Goal: Navigation & Orientation: Find specific page/section

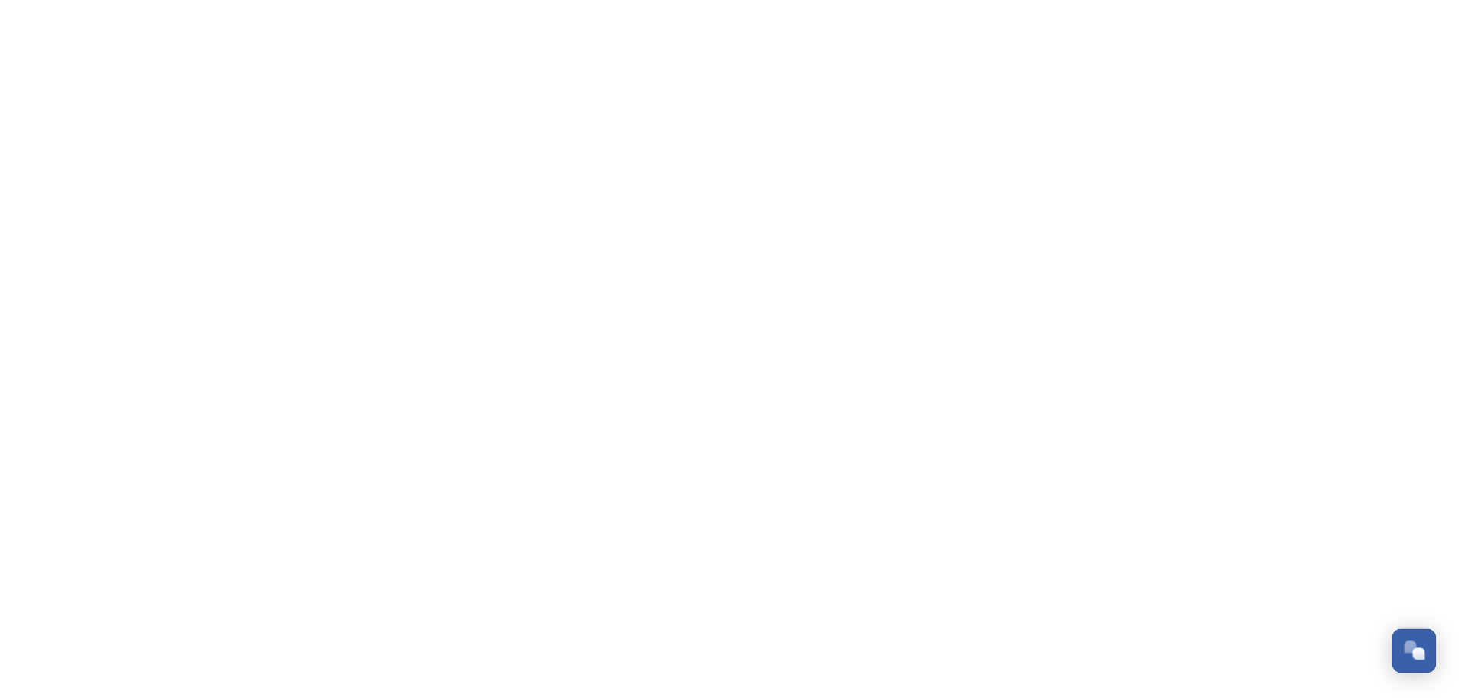
scroll to position [6267, 0]
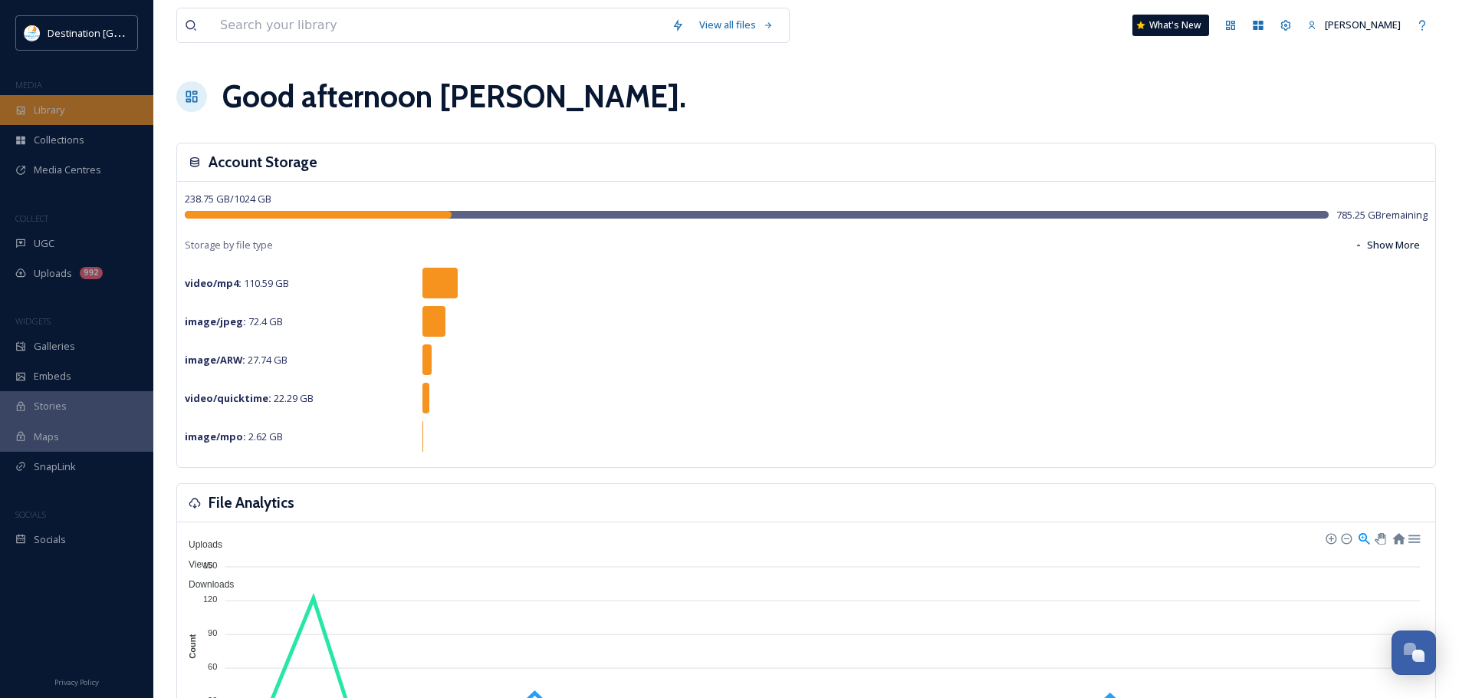
click at [107, 100] on div "Library" at bounding box center [76, 110] width 153 height 30
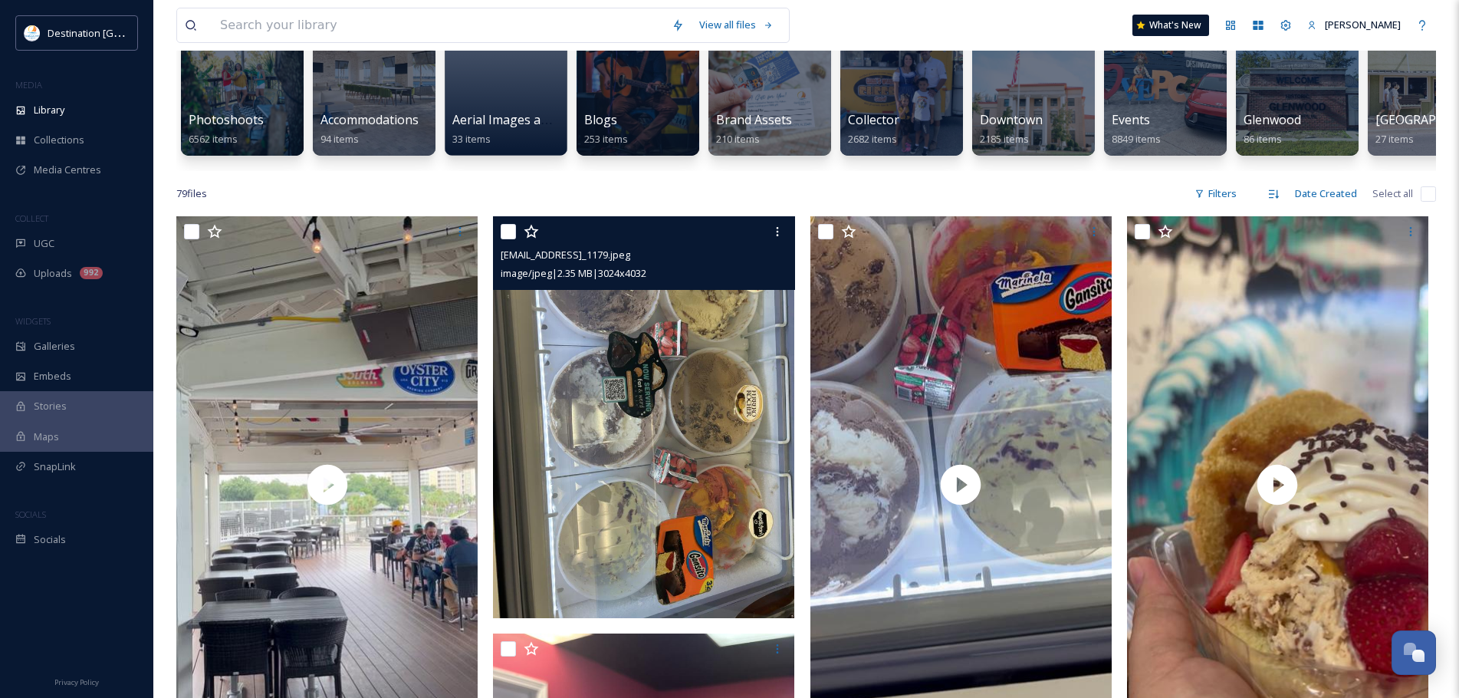
scroll to position [77, 0]
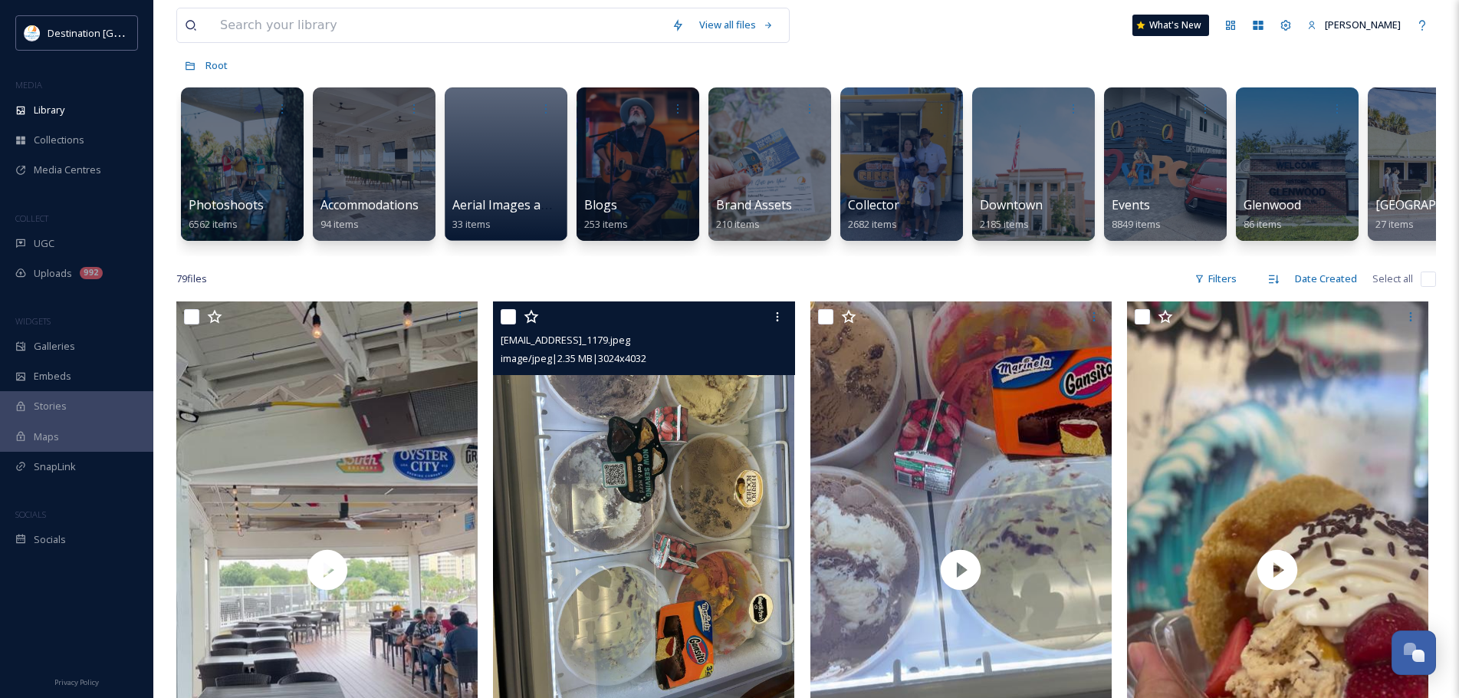
click at [729, 449] on img at bounding box center [643, 502] width 301 height 402
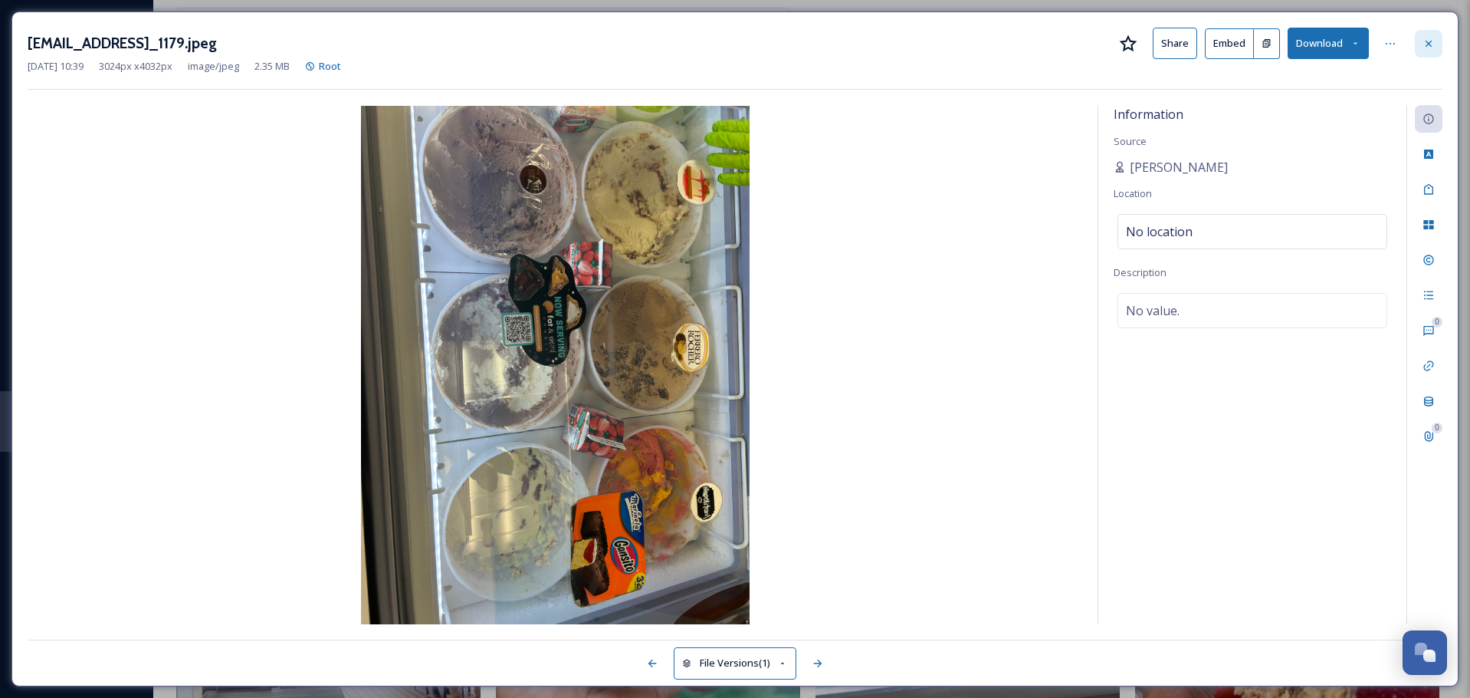
click at [1442, 33] on div at bounding box center [1429, 44] width 28 height 28
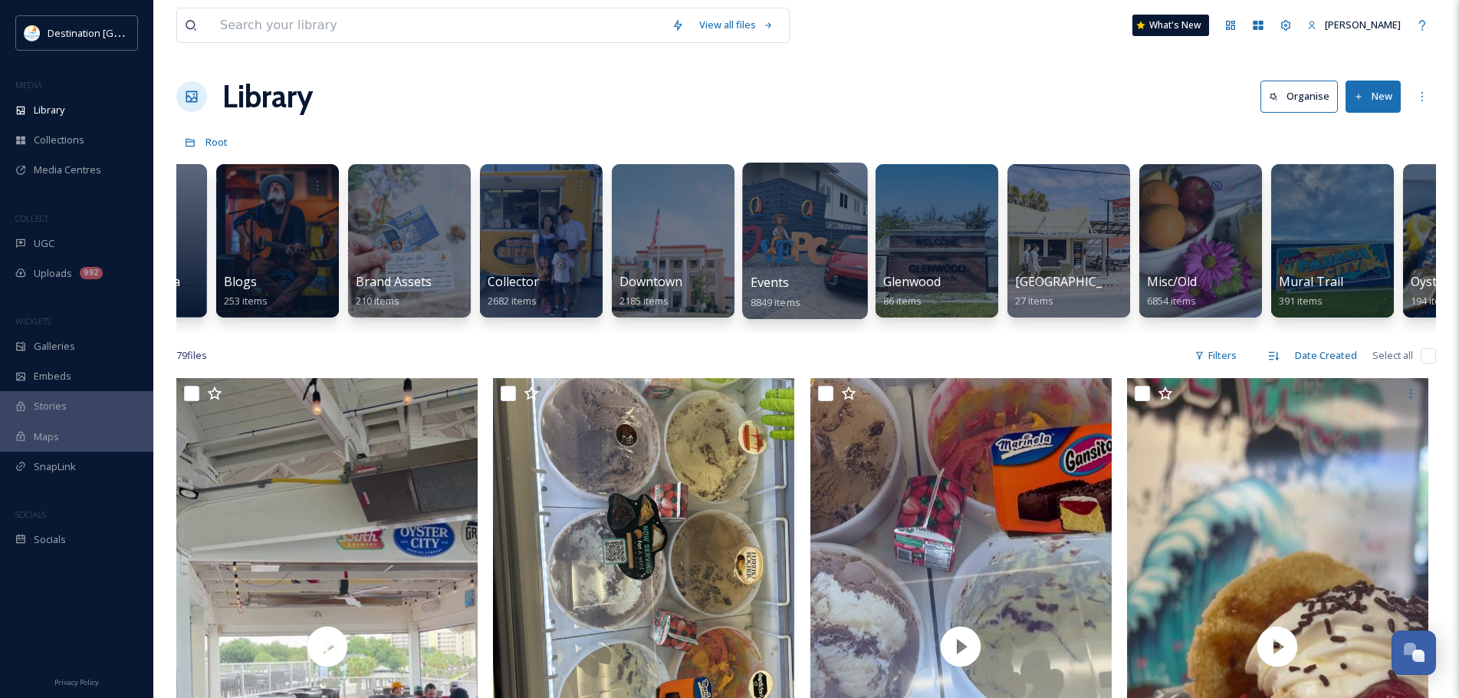
scroll to position [0, 369]
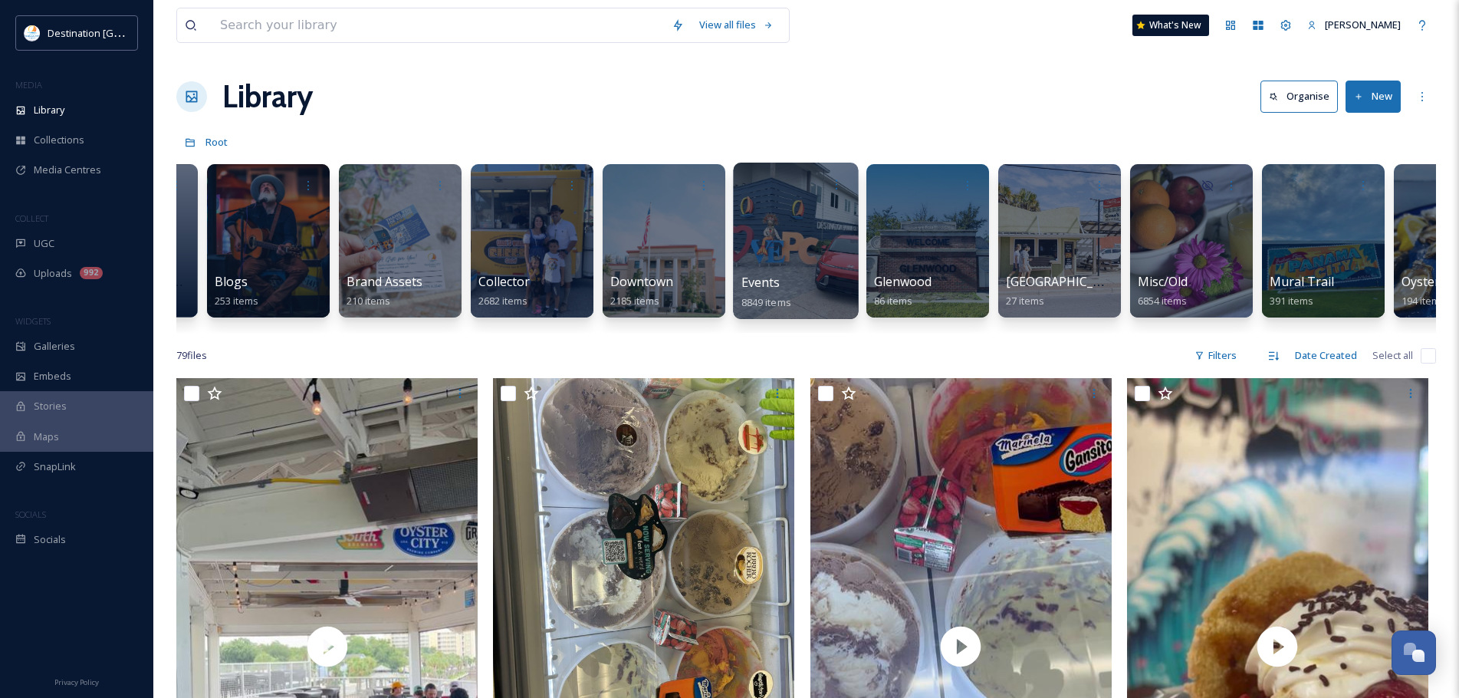
click at [779, 224] on div at bounding box center [795, 241] width 125 height 156
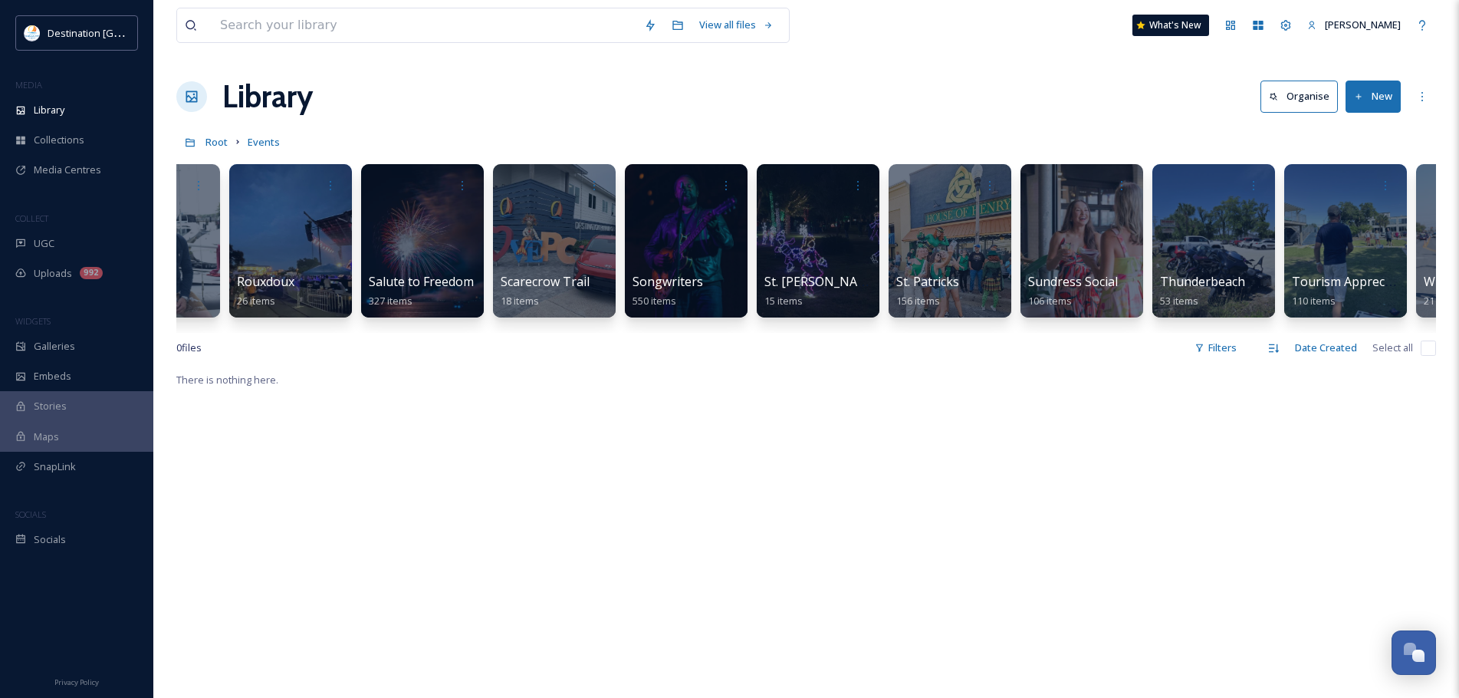
scroll to position [0, 4076]
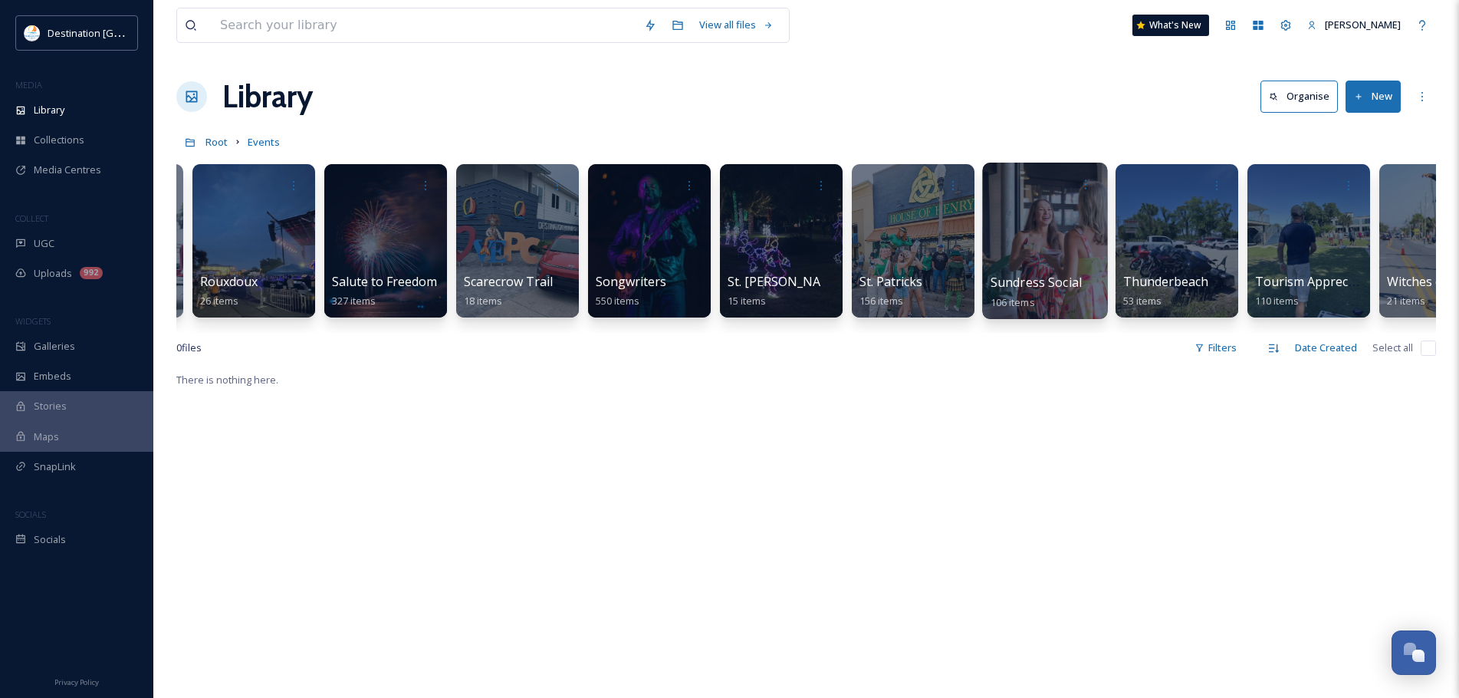
click at [1083, 222] on div at bounding box center [1044, 241] width 125 height 156
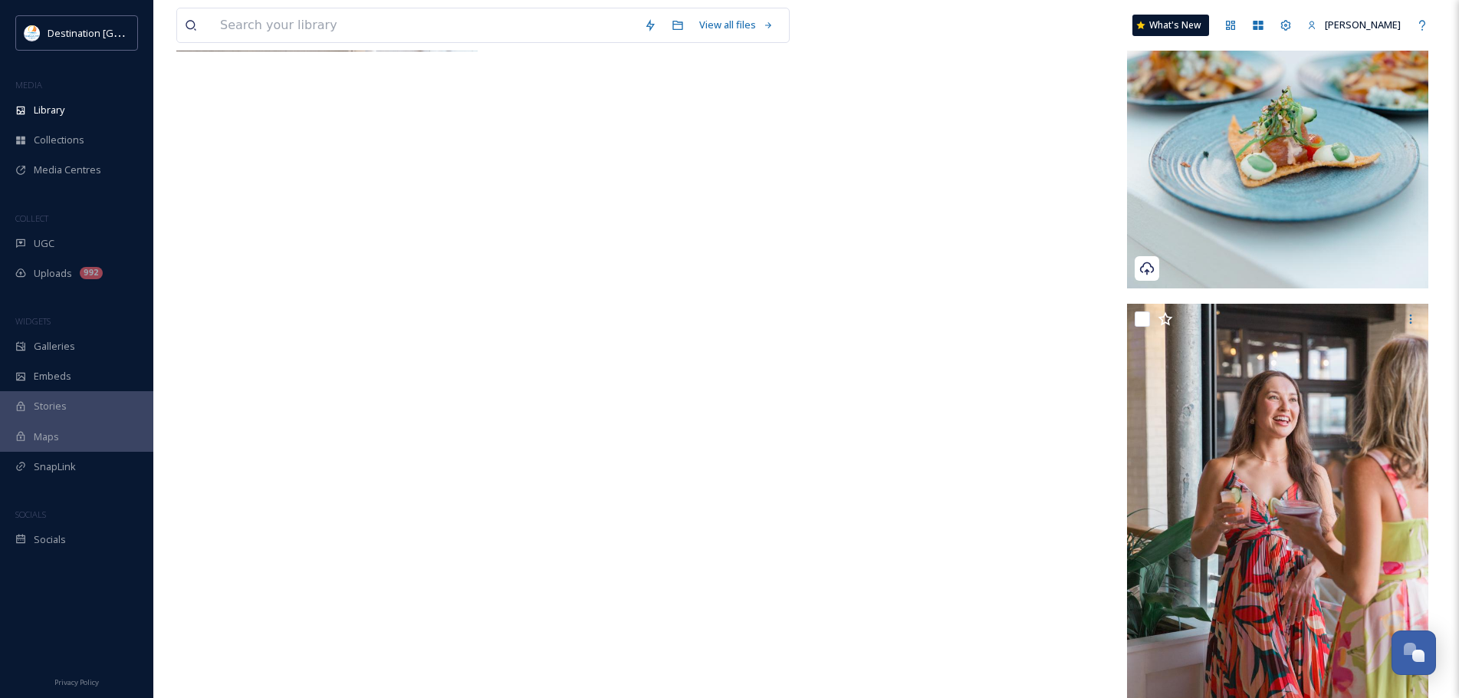
scroll to position [10415, 0]
